Goal: Task Accomplishment & Management: Use online tool/utility

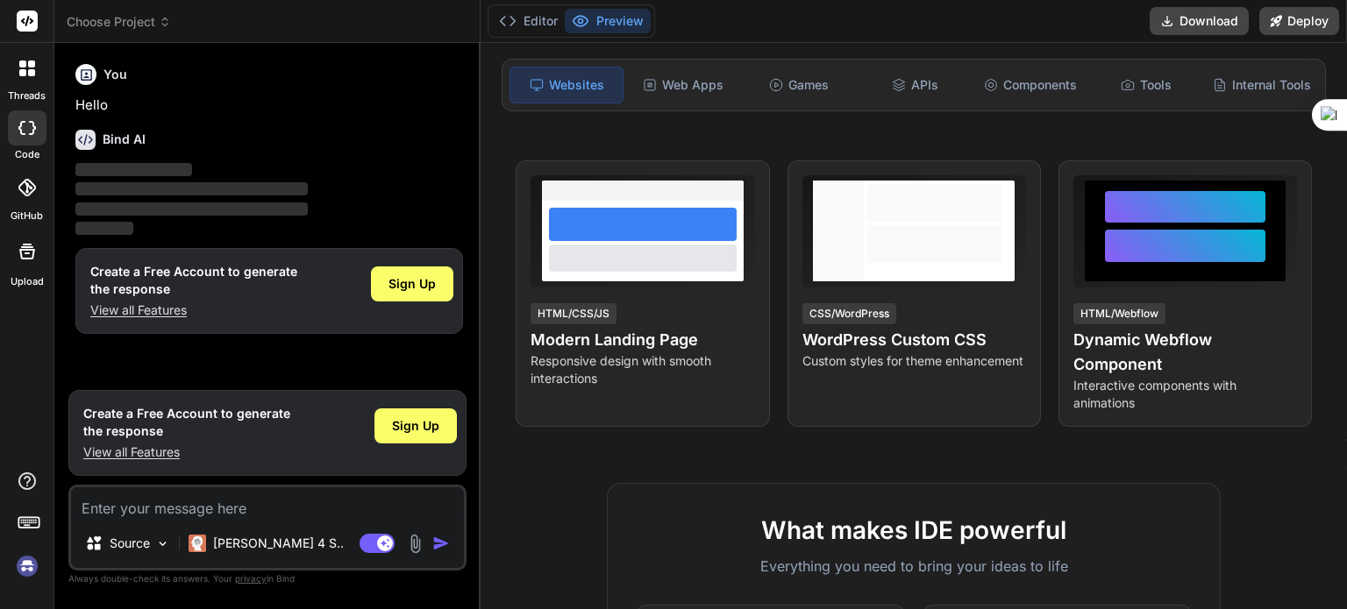
scroll to position [263, 0]
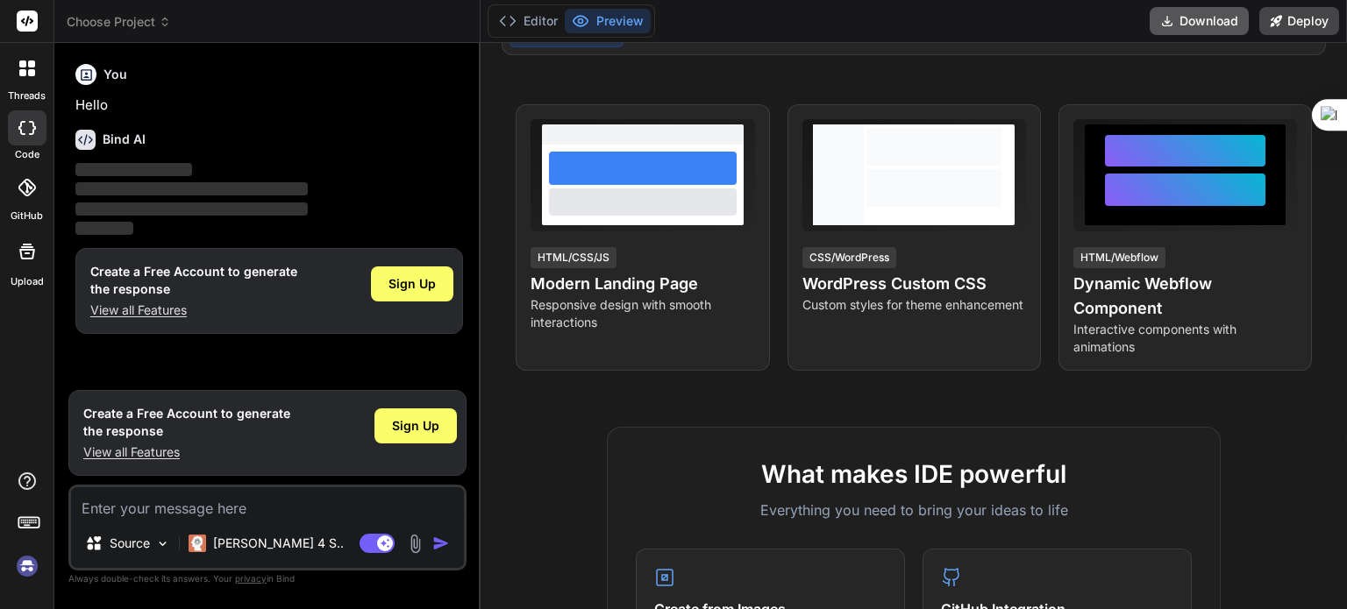
click at [1165, 25] on icon at bounding box center [1168, 22] width 10 height 10
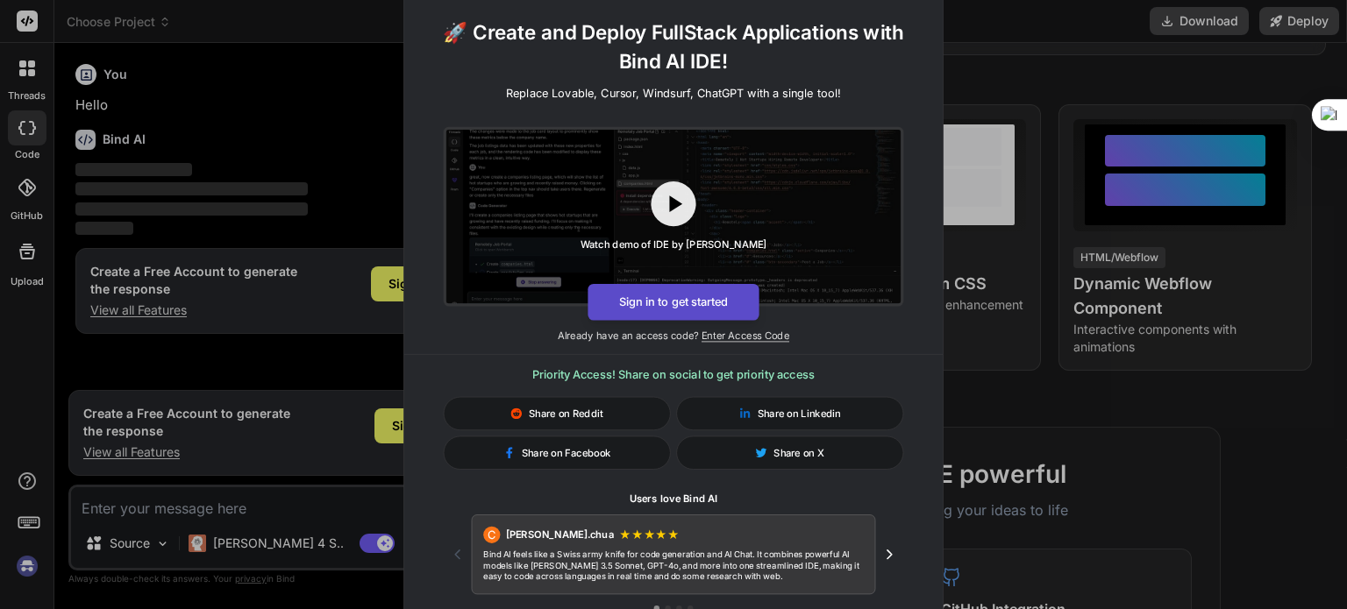
click at [678, 316] on button "Sign in to get started" at bounding box center [673, 302] width 171 height 37
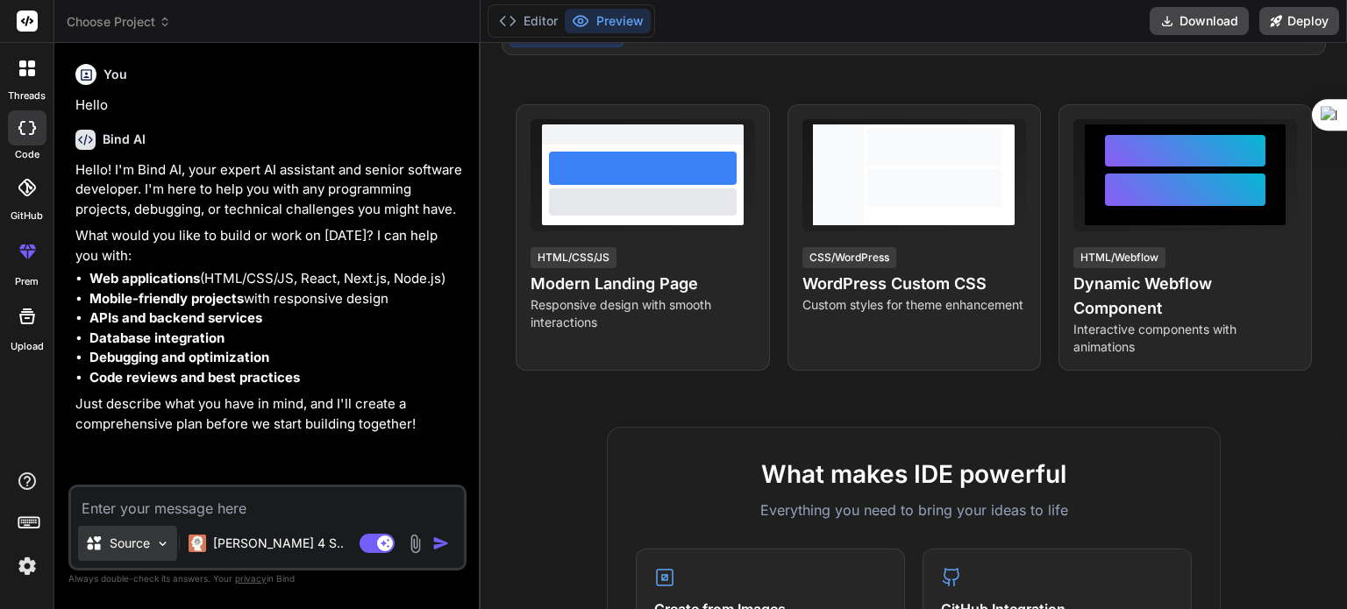
click at [159, 543] on img at bounding box center [162, 544] width 15 height 15
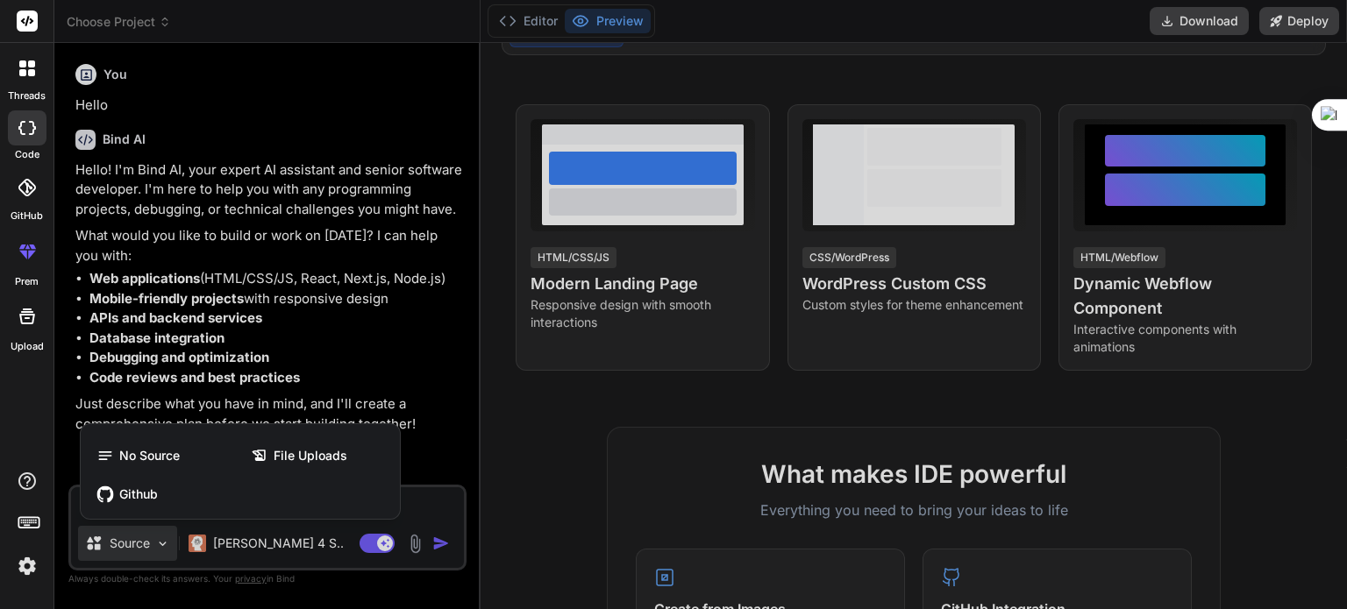
click at [159, 543] on div at bounding box center [673, 304] width 1347 height 609
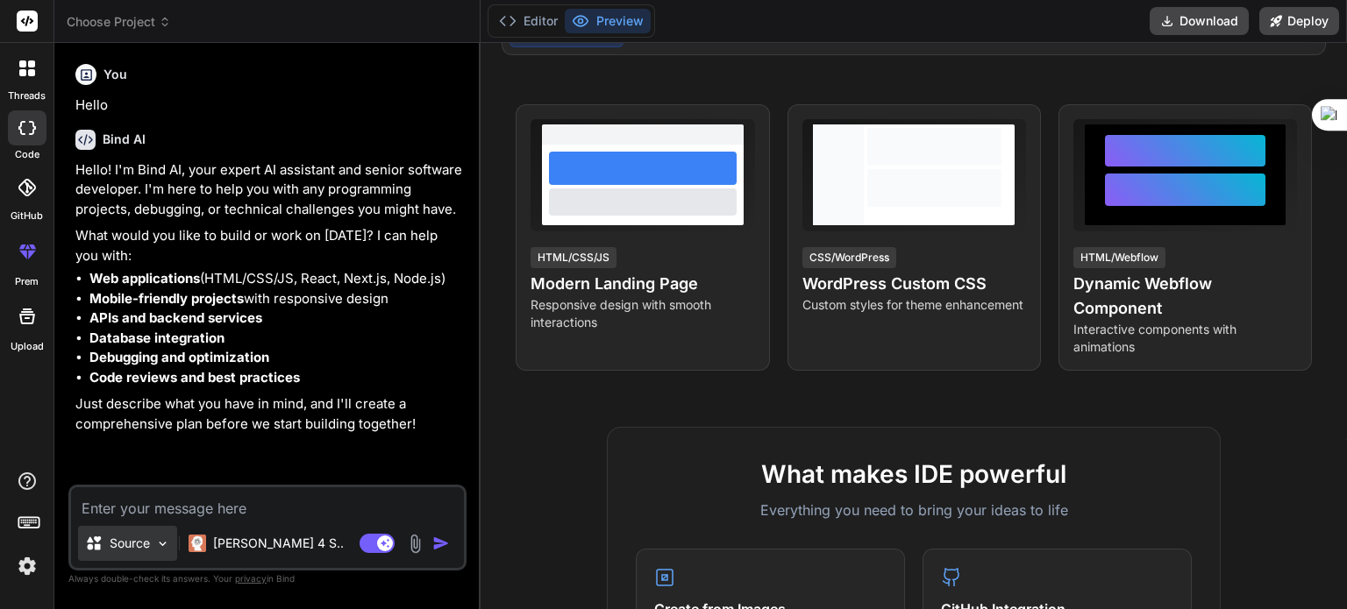
click at [159, 543] on img at bounding box center [162, 544] width 15 height 15
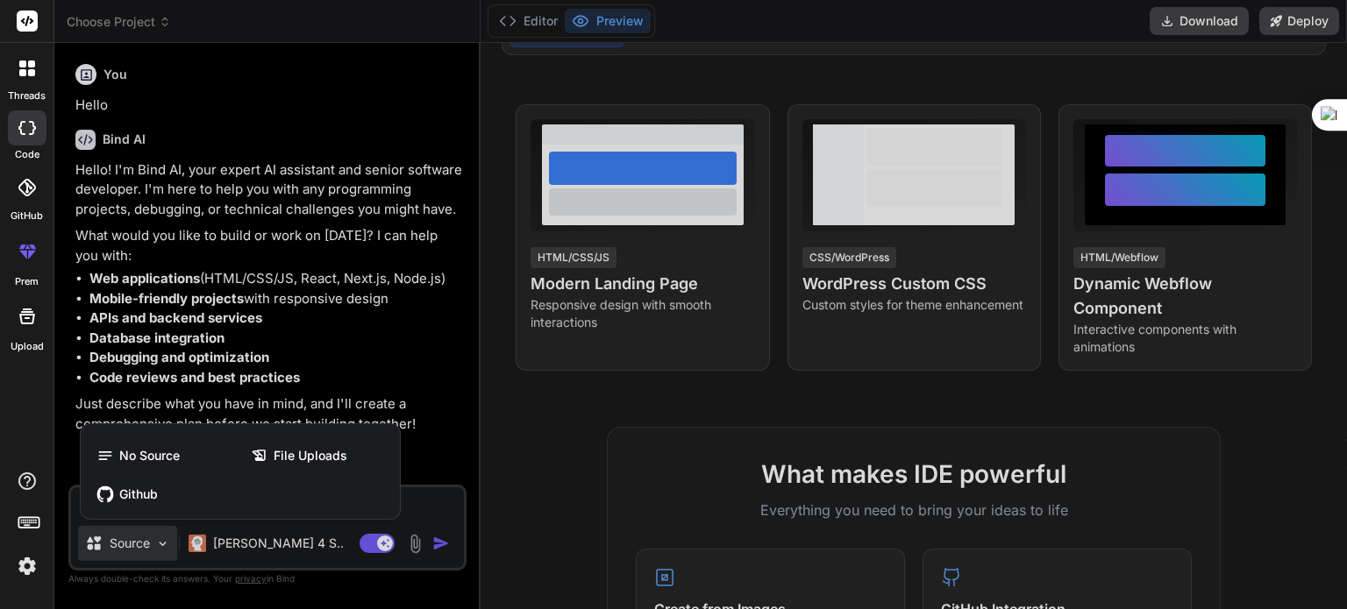
click at [1178, 20] on div at bounding box center [673, 304] width 1347 height 609
type textarea "x"
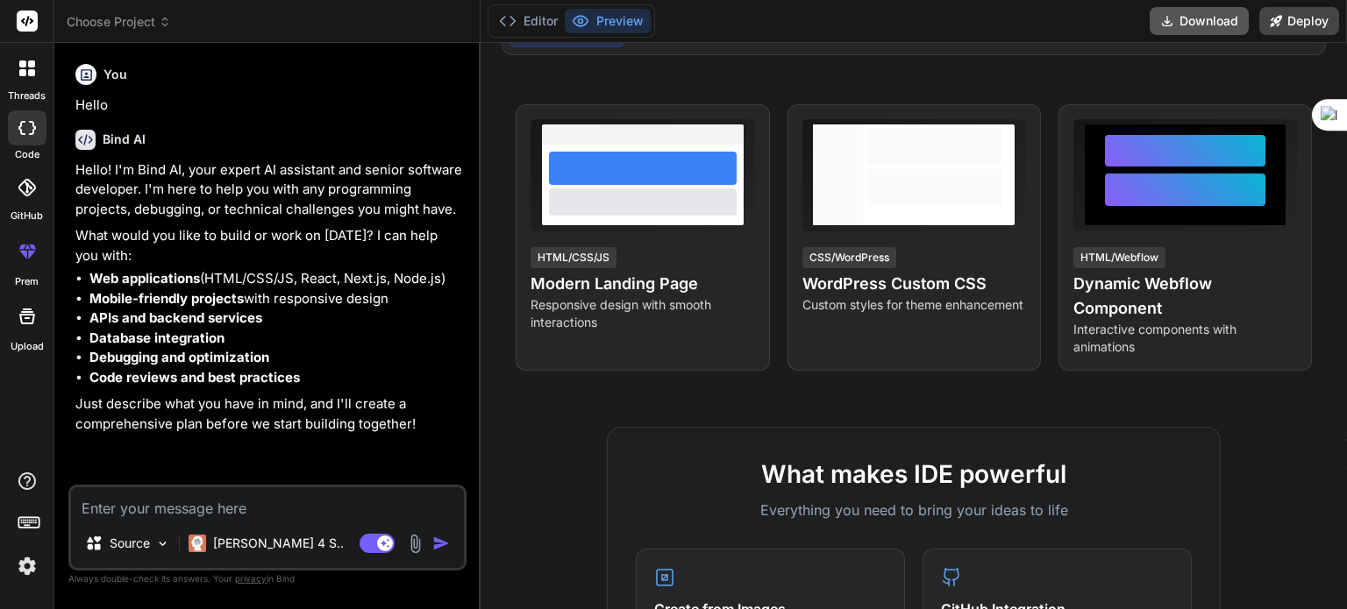
click at [1178, 20] on button "Download" at bounding box center [1199, 21] width 99 height 28
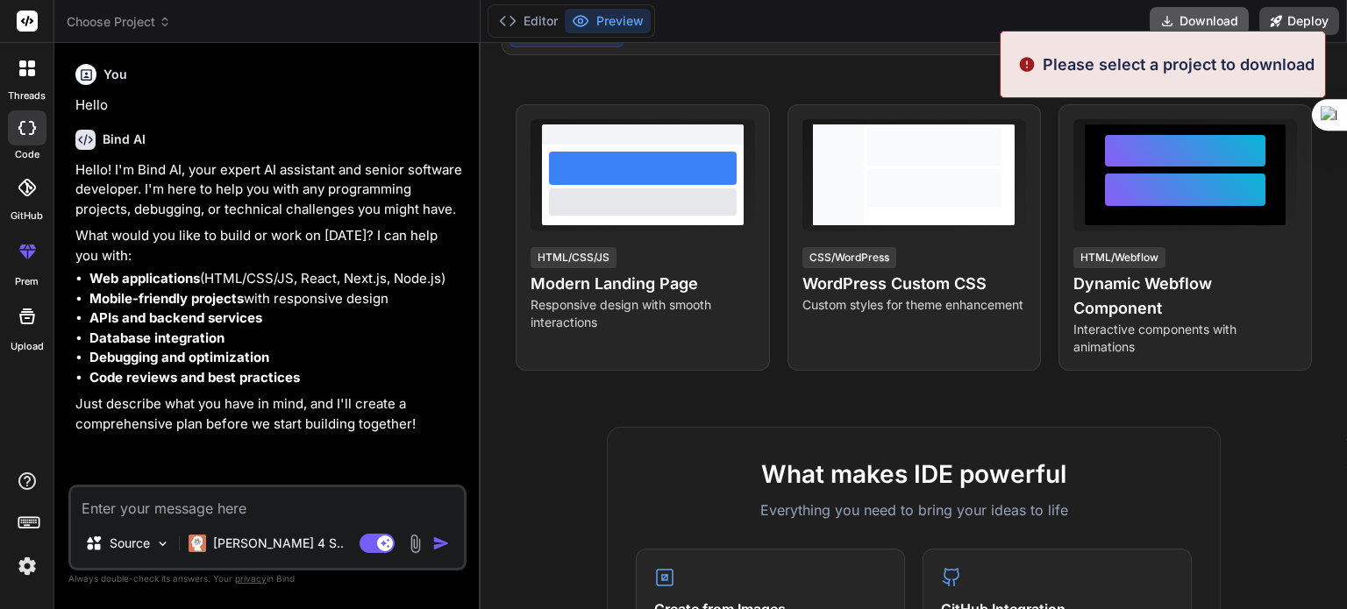
click at [1178, 20] on button "Download" at bounding box center [1199, 21] width 99 height 28
click at [840, 38] on div "Editor Preview Download Deploy" at bounding box center [914, 21] width 866 height 43
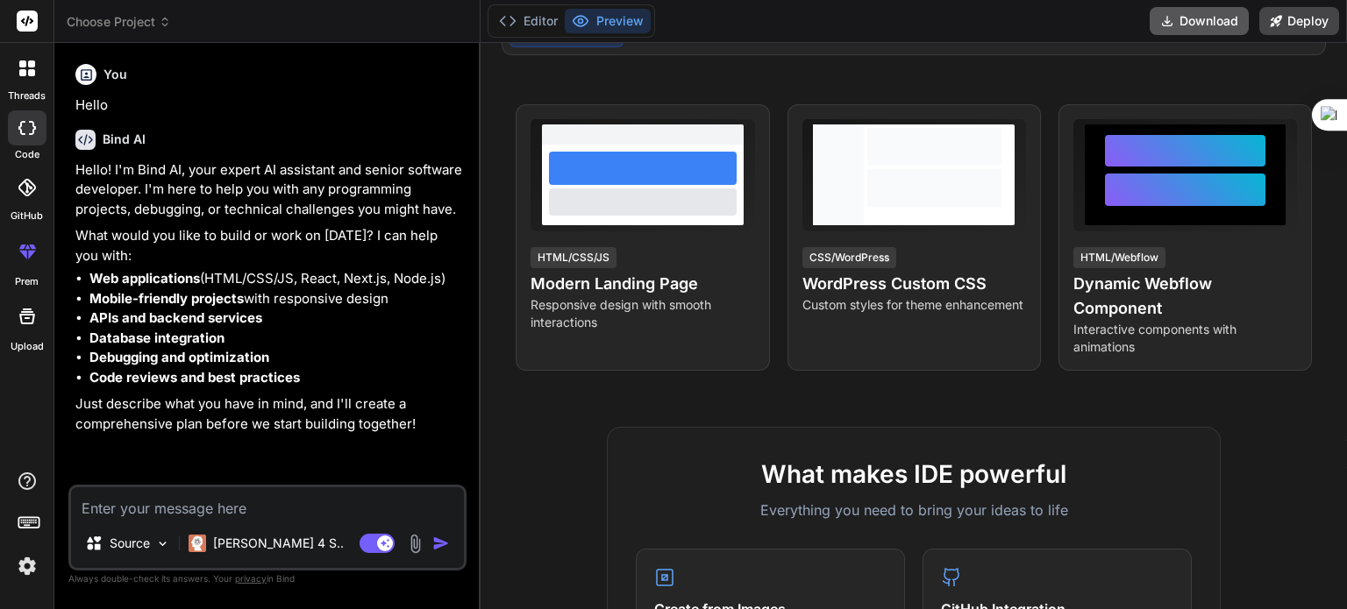
click at [1212, 29] on button "Download" at bounding box center [1199, 21] width 99 height 28
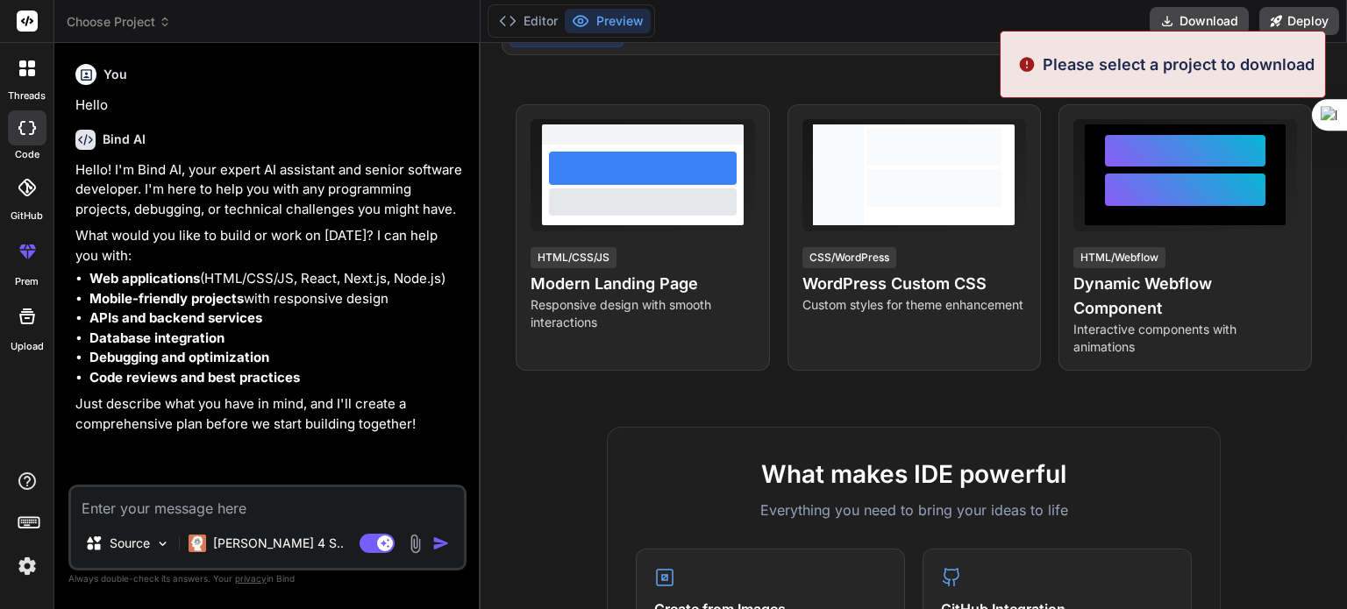
click at [32, 33] on div at bounding box center [26, 21] width 53 height 43
click at [32, 21] on icon at bounding box center [27, 21] width 13 height 11
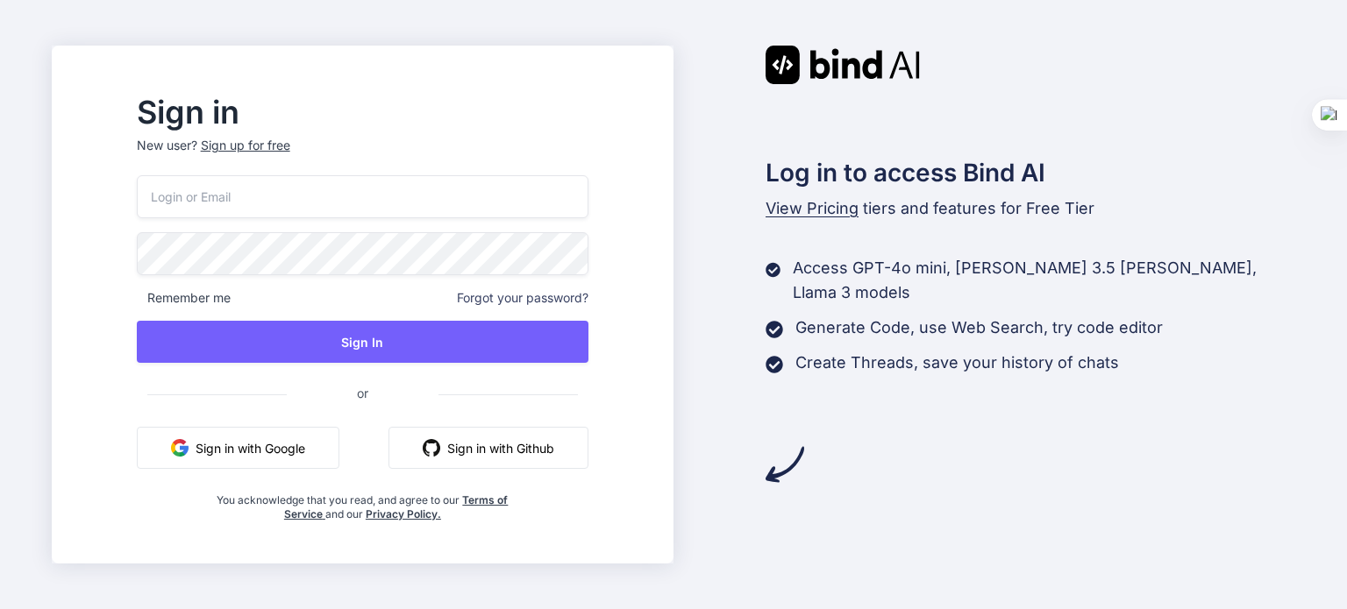
click at [281, 447] on button "Sign in with Google" at bounding box center [238, 448] width 203 height 42
